Goal: Navigation & Orientation: Find specific page/section

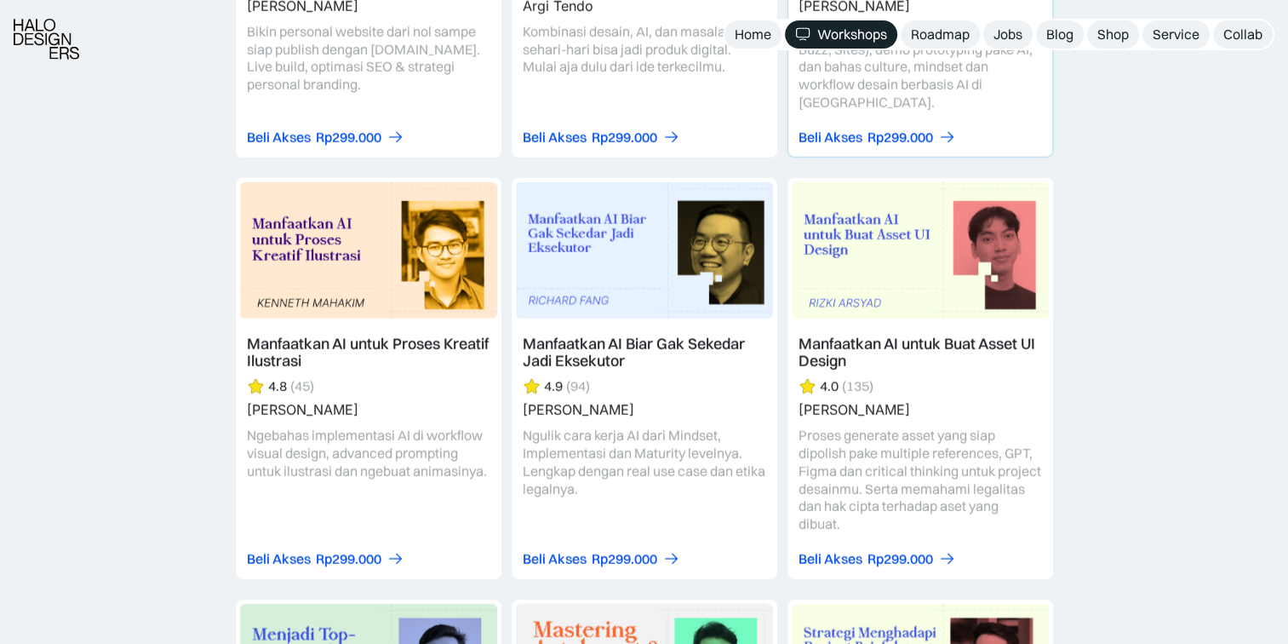
scroll to position [4938, 0]
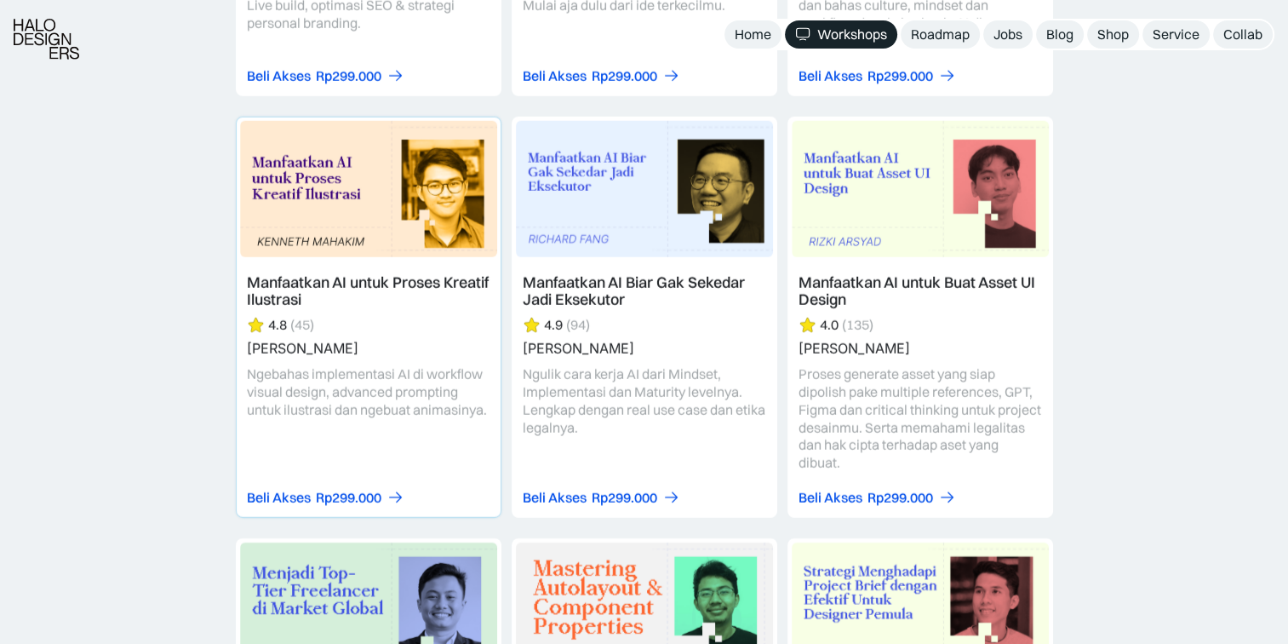
click at [339, 365] on link at bounding box center [369, 316] width 264 height 399
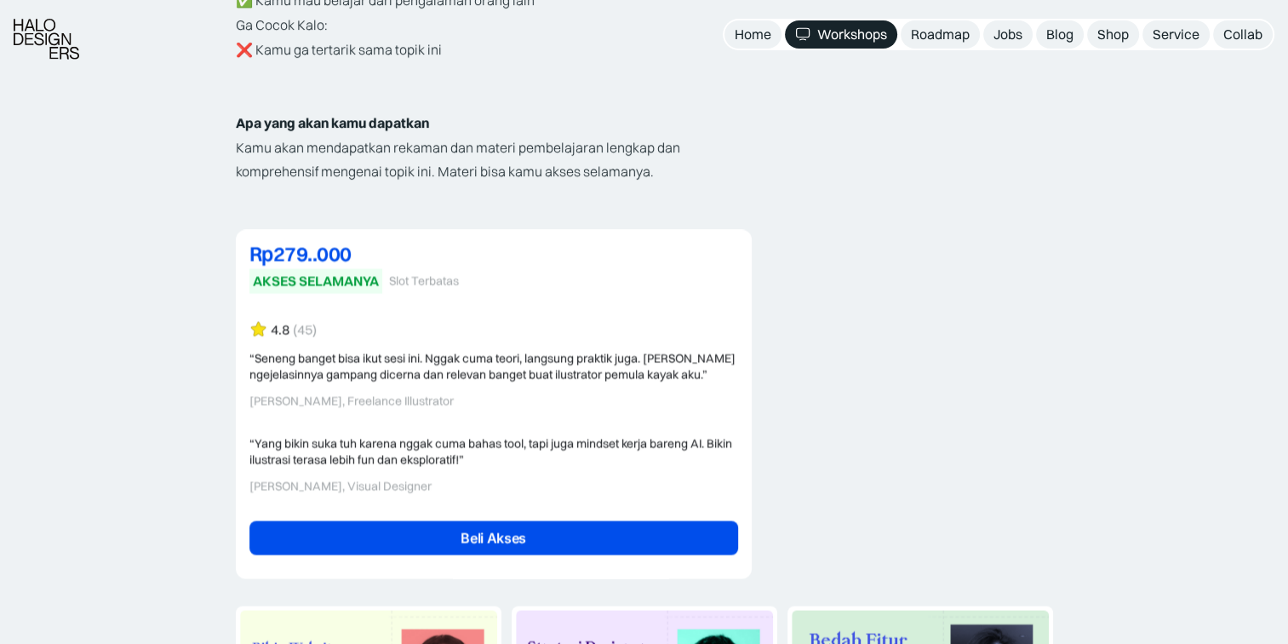
scroll to position [3288, 0]
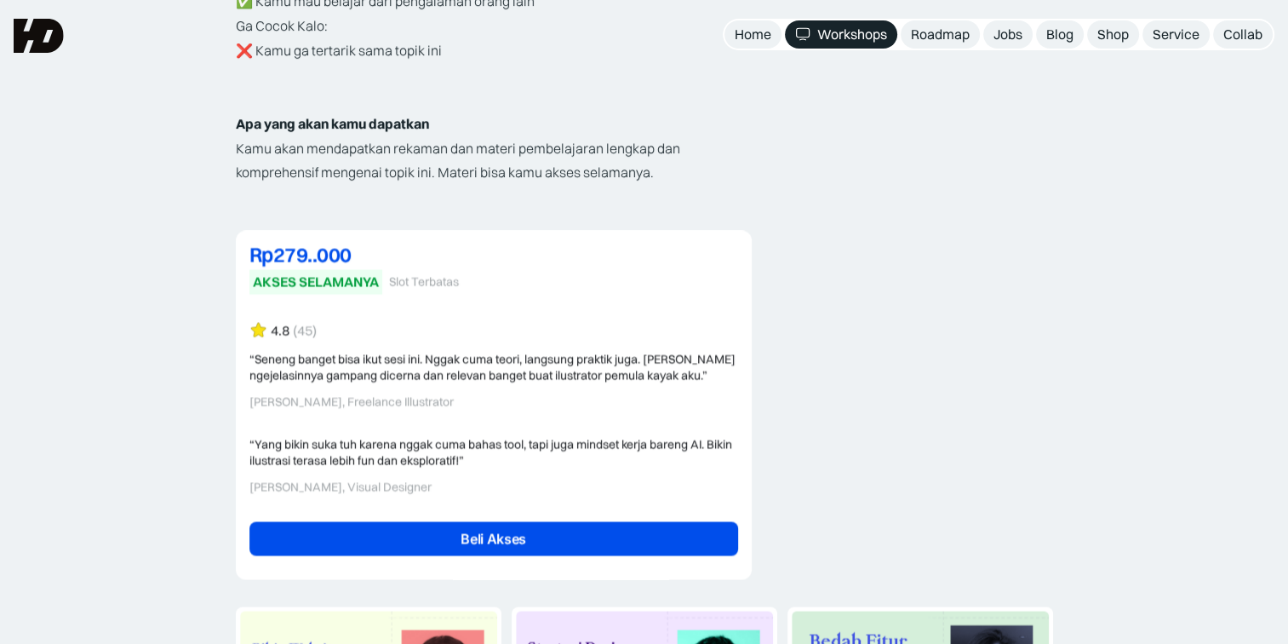
click at [579, 531] on link "Beli Akses" at bounding box center [493, 539] width 489 height 34
click at [857, 36] on div "Workshops" at bounding box center [852, 35] width 70 height 18
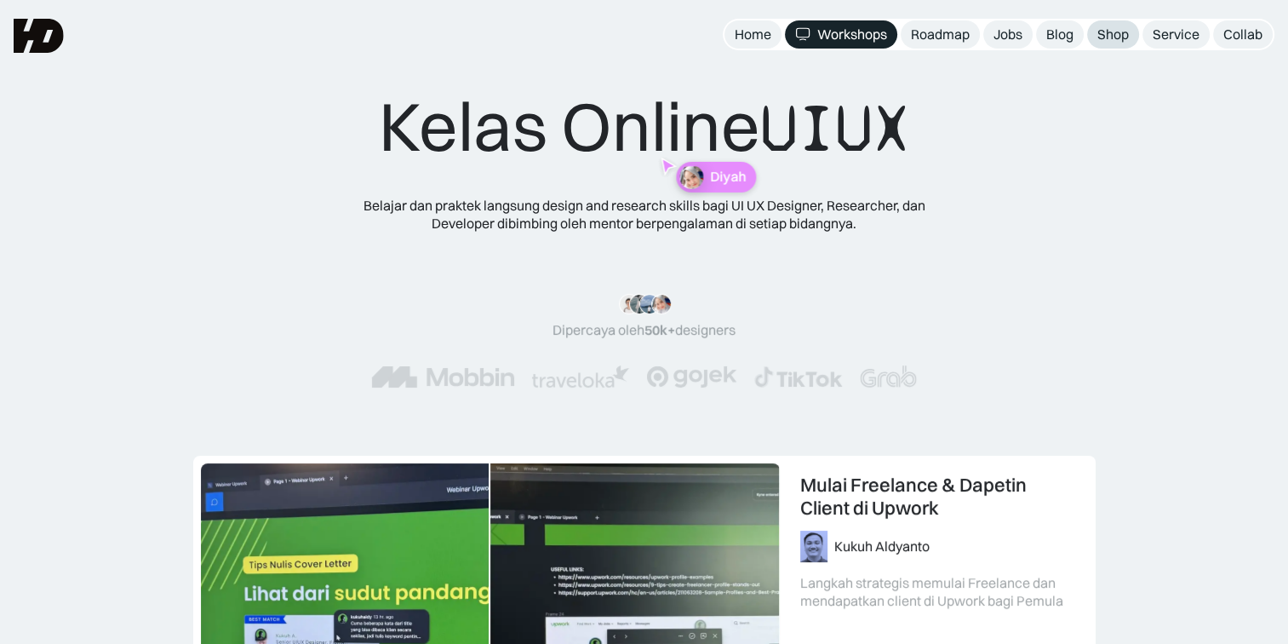
click at [1119, 36] on div "Shop" at bounding box center [1113, 35] width 32 height 18
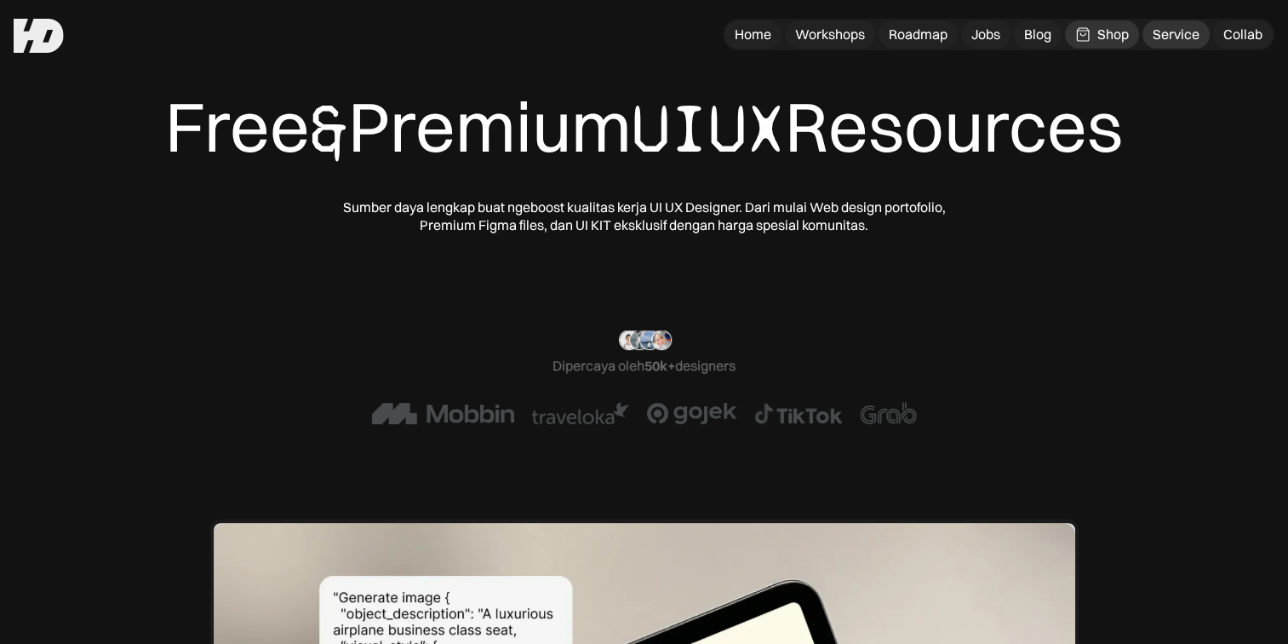
click at [1178, 39] on div "Service" at bounding box center [1176, 35] width 47 height 18
